Goal: Task Accomplishment & Management: Use online tool/utility

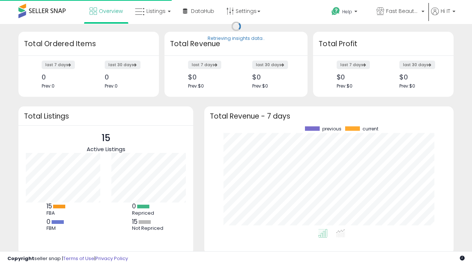
scroll to position [103, 235]
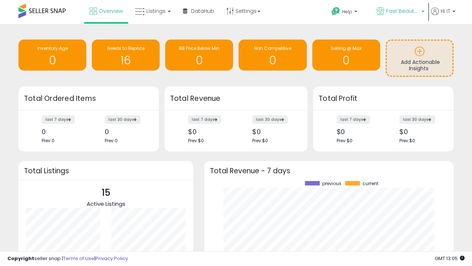
click at [400, 12] on span "Fast Beauty ([GEOGRAPHIC_DATA])" at bounding box center [402, 10] width 33 height 7
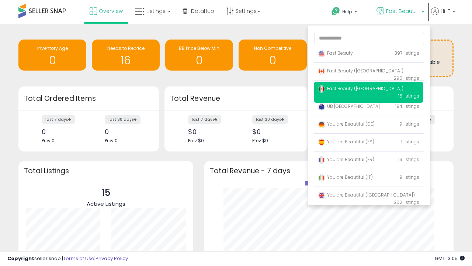
click at [369, 72] on span "Fast Beauty ([GEOGRAPHIC_DATA])" at bounding box center [361, 71] width 86 height 6
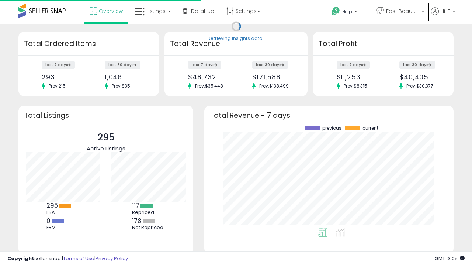
scroll to position [103, 235]
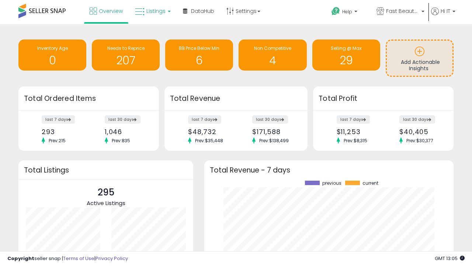
click at [152, 11] on span "Listings" at bounding box center [155, 10] width 19 height 7
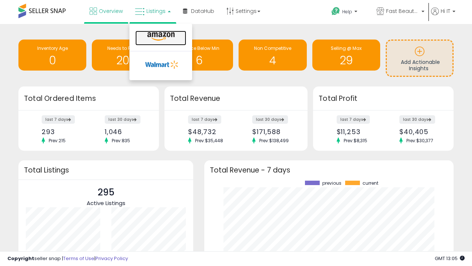
click at [160, 37] on icon at bounding box center [161, 37] width 32 height 10
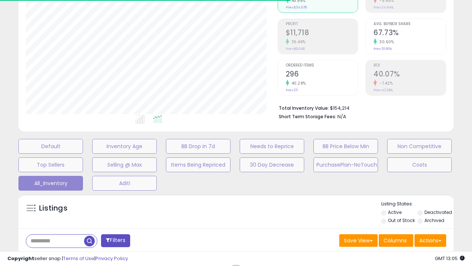
scroll to position [212, 0]
